Goal: Task Accomplishment & Management: Complete application form

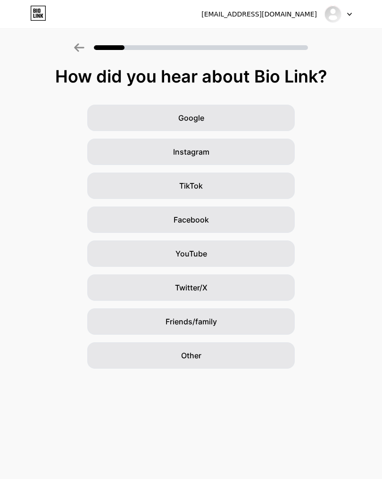
click at [255, 286] on div "Twitter/X" at bounding box center [191, 288] width 208 height 26
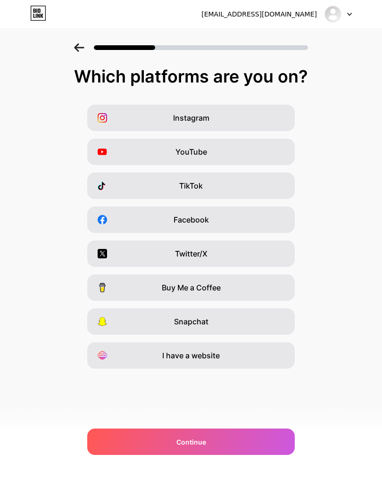
click at [271, 255] on div "Twitter/X" at bounding box center [191, 254] width 208 height 26
click at [275, 446] on div "Continue" at bounding box center [191, 442] width 208 height 26
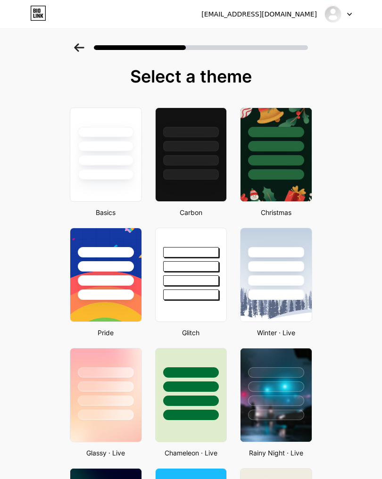
click at [215, 192] on div at bounding box center [191, 155] width 72 height 94
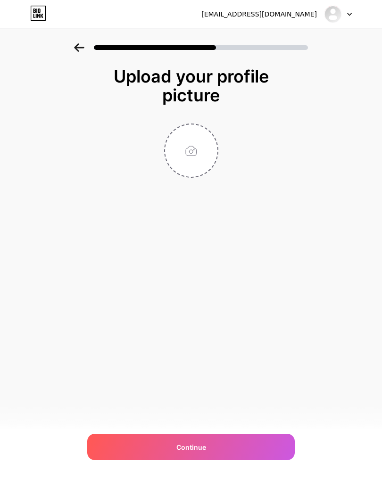
click at [269, 445] on div "Continue" at bounding box center [191, 447] width 208 height 26
click at [206, 147] on input "file" at bounding box center [191, 151] width 52 height 52
type input "C:\fakepath\IMG_6283.jpeg"
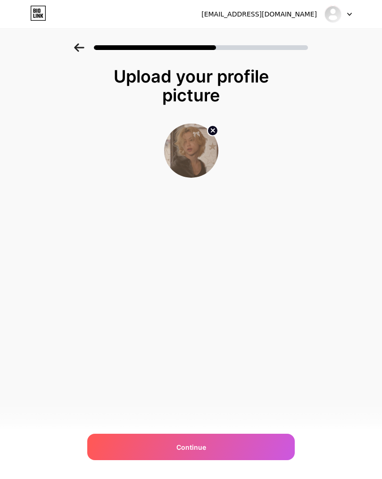
click at [269, 442] on div "Continue" at bounding box center [191, 447] width 208 height 26
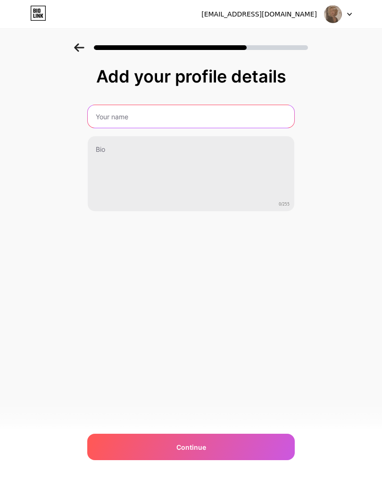
click at [266, 112] on input "text" at bounding box center [191, 116] width 207 height 23
type input "A"
type input "Omega"
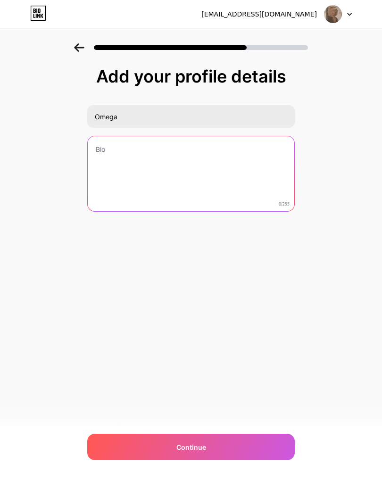
click at [270, 186] on textarea at bounding box center [191, 174] width 207 height 76
type textarea "Po"
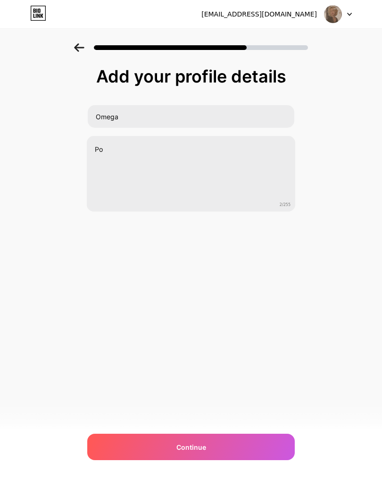
click at [266, 447] on div "Continue" at bounding box center [191, 447] width 208 height 26
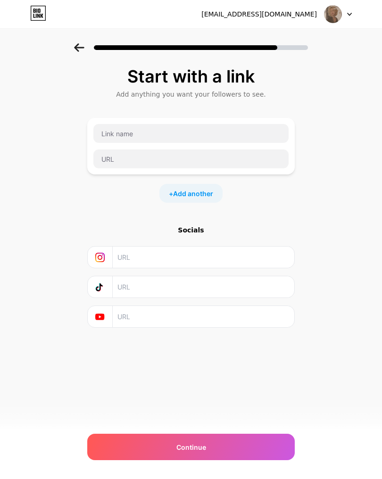
click at [269, 453] on div "Continue" at bounding box center [191, 447] width 208 height 26
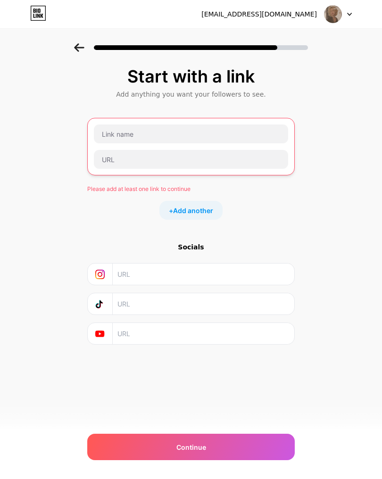
click at [205, 209] on span "Add another" at bounding box center [193, 211] width 40 height 10
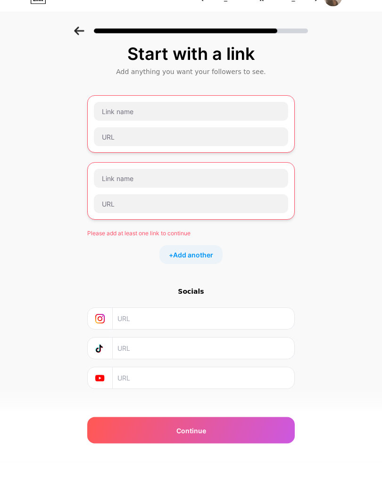
scroll to position [6, 0]
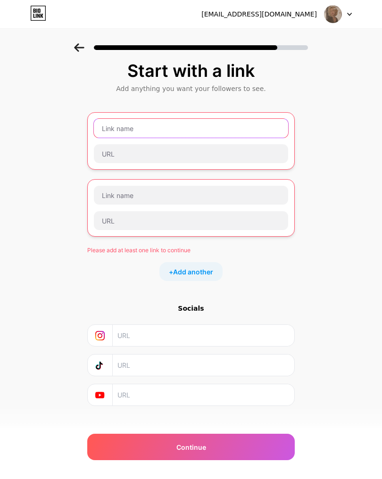
click at [263, 132] on input "text" at bounding box center [191, 128] width 194 height 19
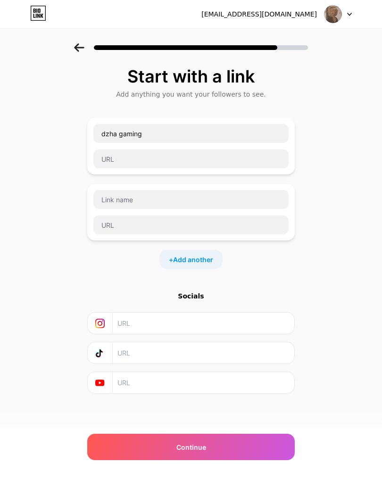
scroll to position [0, 0]
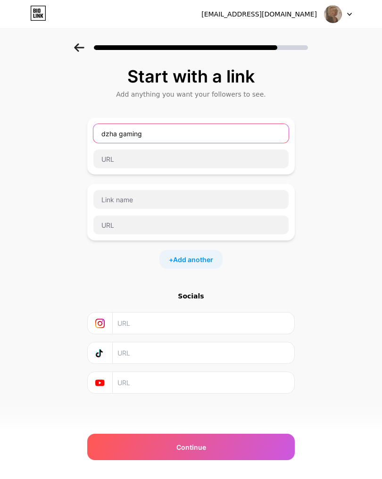
click at [236, 142] on input "dzha gaming" at bounding box center [190, 133] width 195 height 19
type input "d"
type input "Pp"
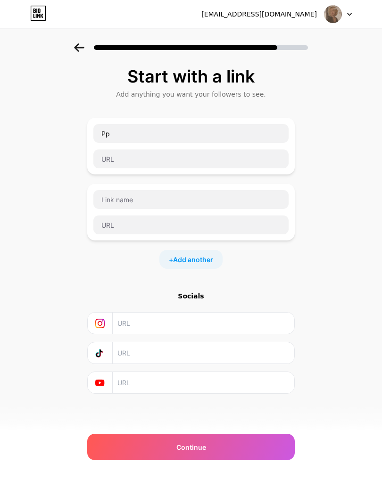
click at [260, 176] on div "Pp + Add another" at bounding box center [191, 193] width 208 height 151
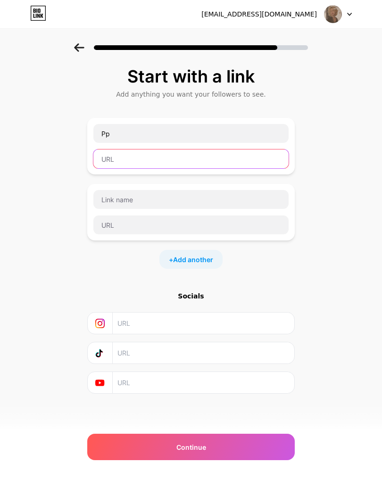
click at [268, 160] on input "text" at bounding box center [190, 159] width 195 height 19
type input "Pp"
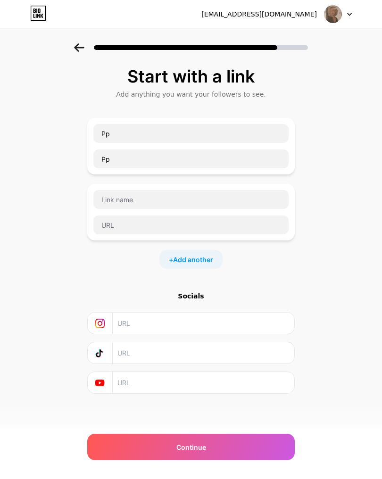
click at [262, 453] on div "Continue" at bounding box center [191, 447] width 208 height 26
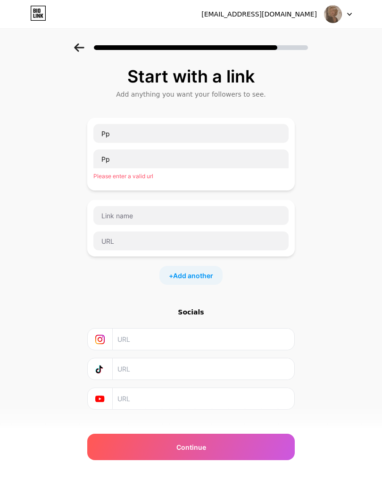
click at [260, 451] on div "Continue" at bounding box center [191, 447] width 208 height 26
click at [261, 449] on div "Continue" at bounding box center [191, 447] width 208 height 26
click at [257, 452] on div "Continue" at bounding box center [191, 447] width 208 height 26
